Goal: Task Accomplishment & Management: Manage account settings

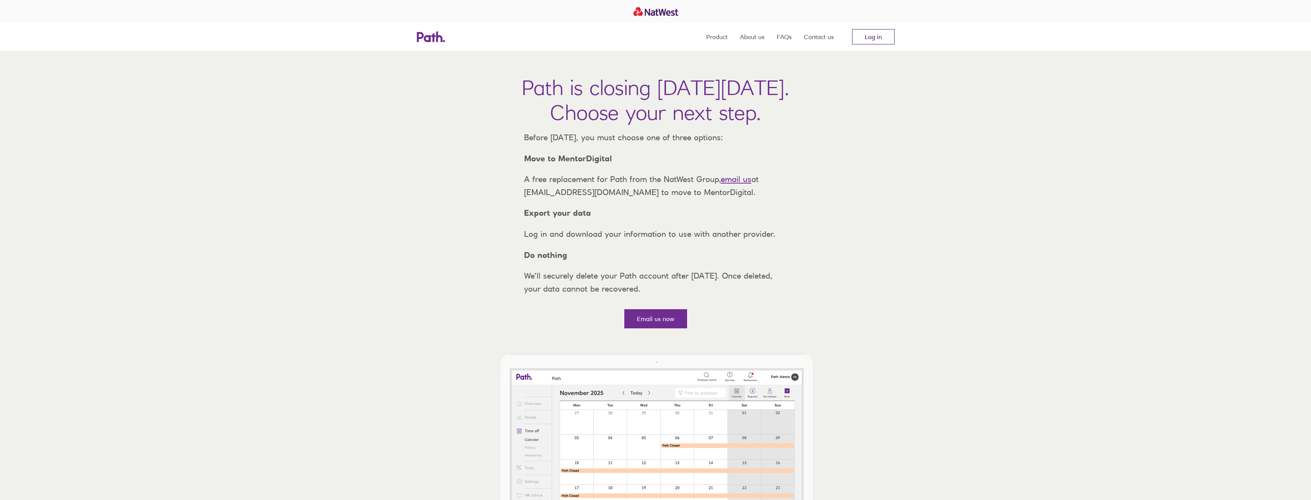
click at [889, 40] on link "Log in" at bounding box center [873, 36] width 42 height 15
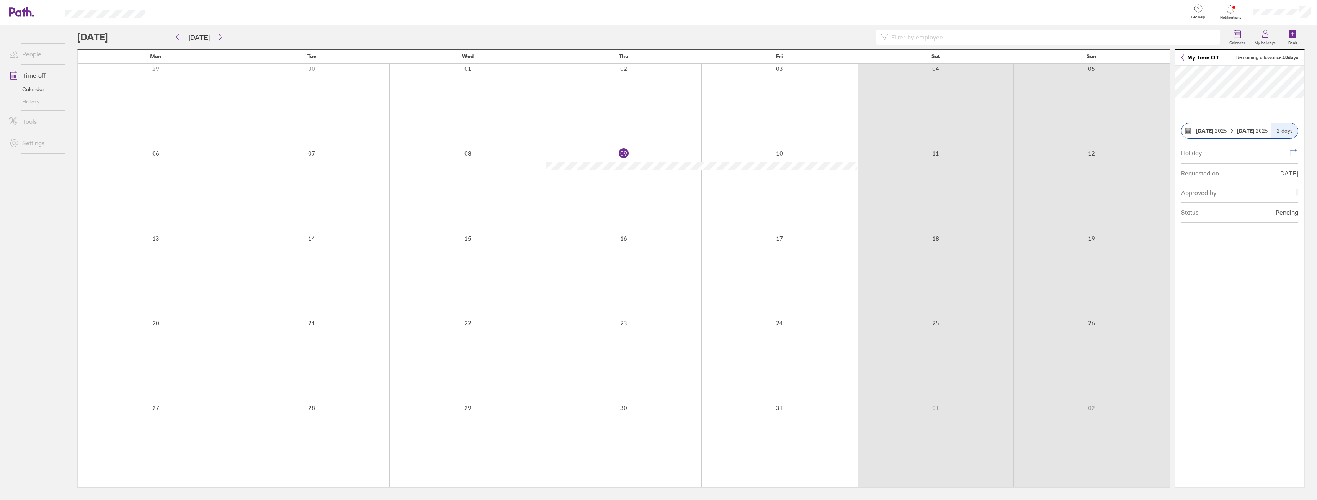
click at [1198, 60] on link "My Time Off" at bounding box center [1200, 57] width 38 height 6
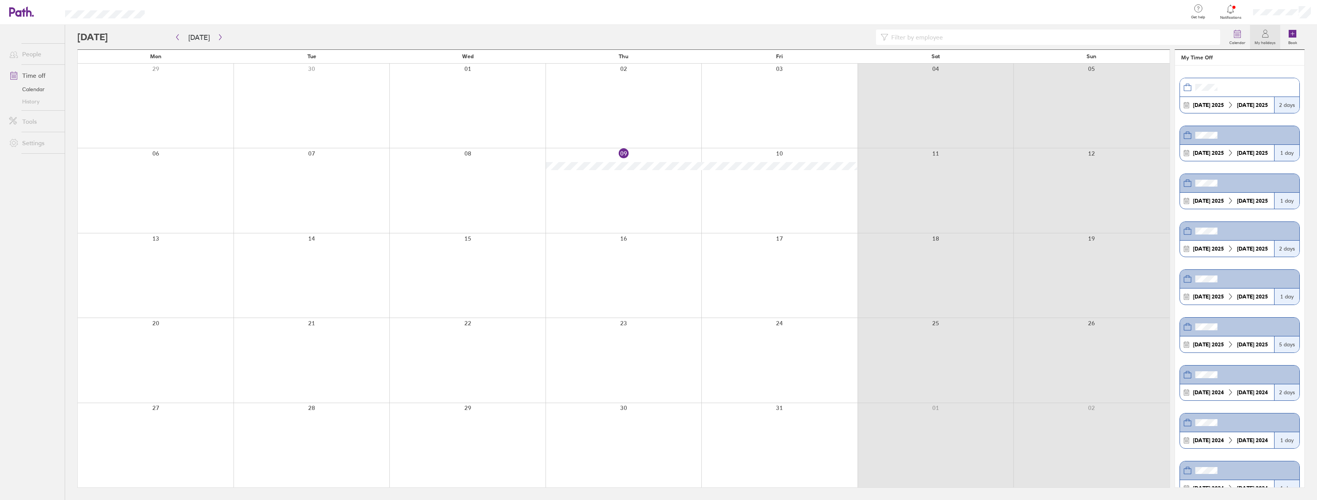
click at [606, 119] on div at bounding box center [624, 106] width 156 height 84
